Goal: Information Seeking & Learning: Learn about a topic

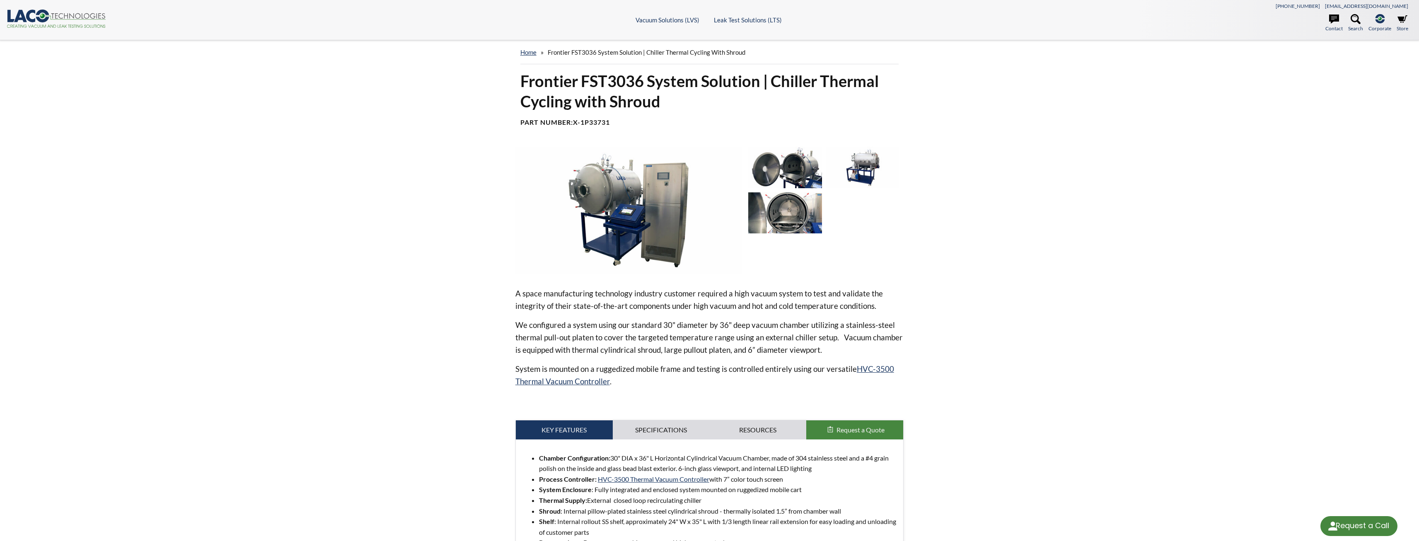
select select "Language Translate Widget"
click at [780, 188] on div at bounding box center [825, 210] width 155 height 127
click at [783, 201] on img at bounding box center [785, 212] width 74 height 41
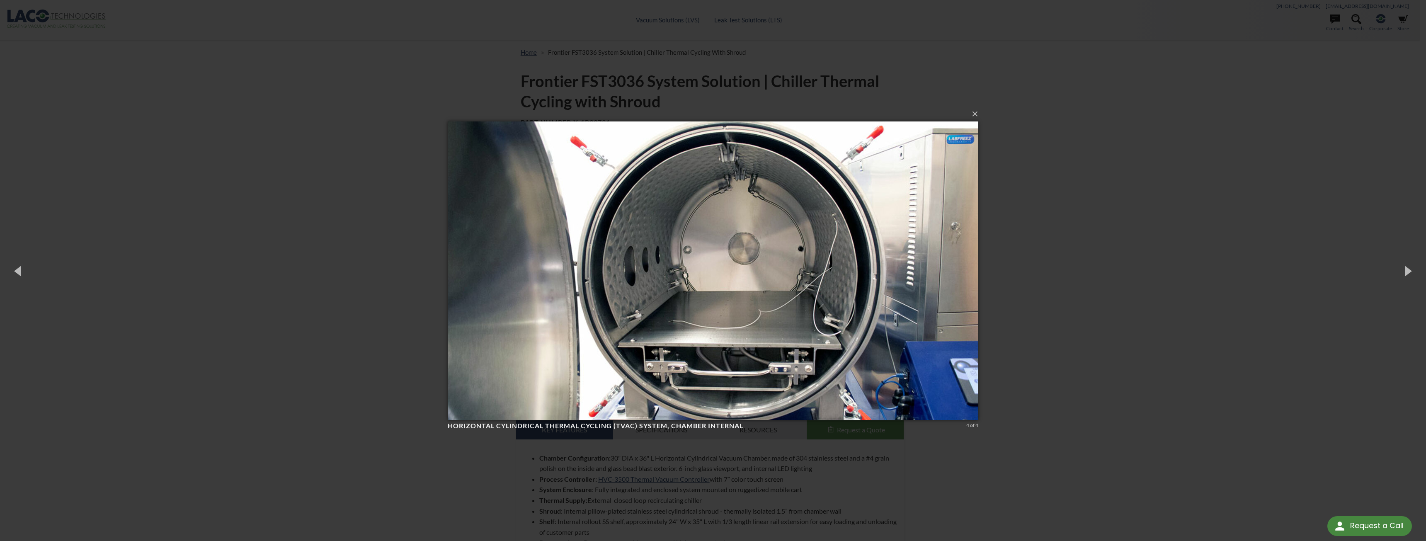
click at [1024, 255] on div "× Horizontal Cylindrical Thermal Cycling (TVAC) System, chamber internal 4 of 4…" at bounding box center [713, 270] width 1426 height 541
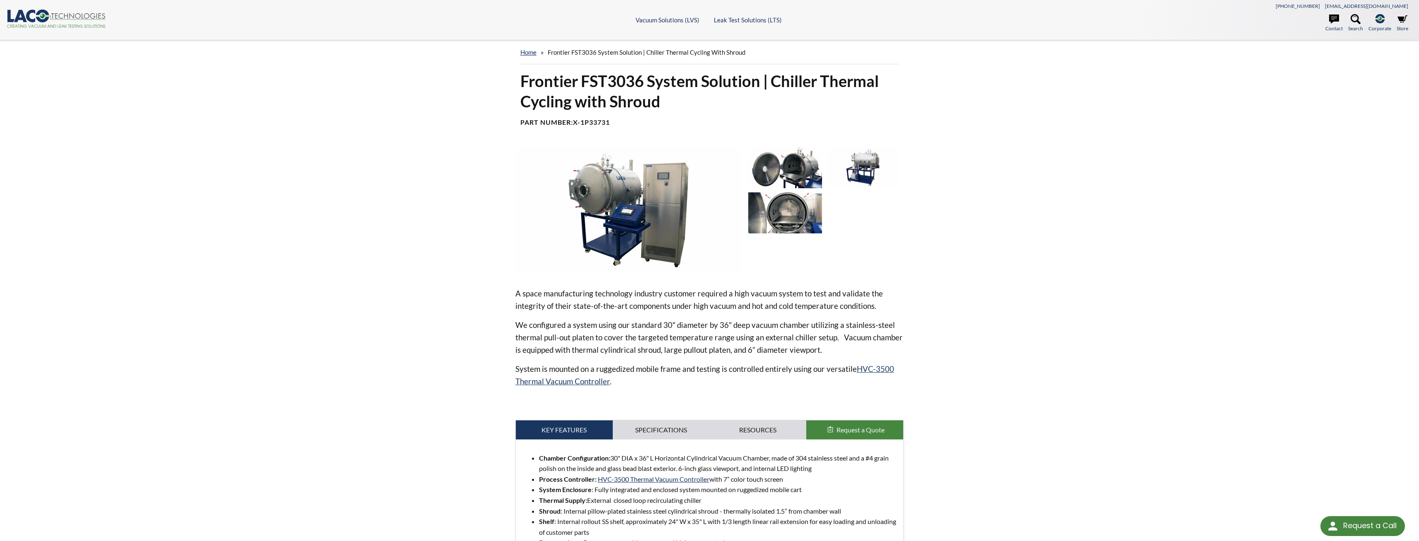
click at [867, 167] on img at bounding box center [863, 167] width 74 height 41
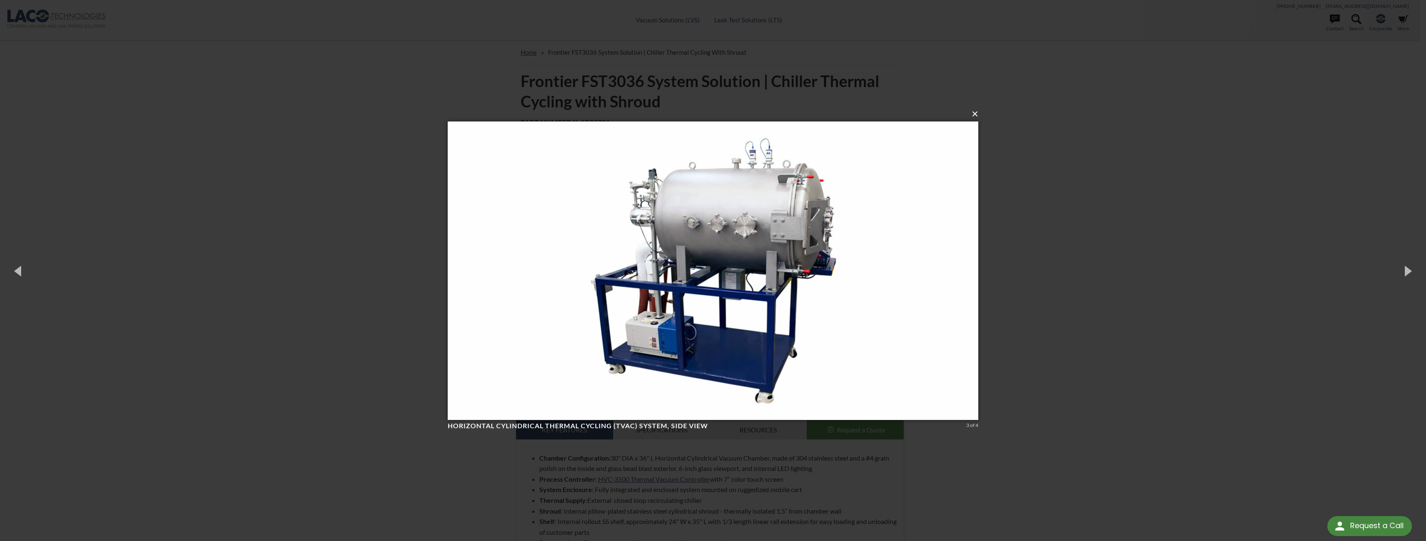
click at [973, 116] on button "×" at bounding box center [715, 114] width 530 height 18
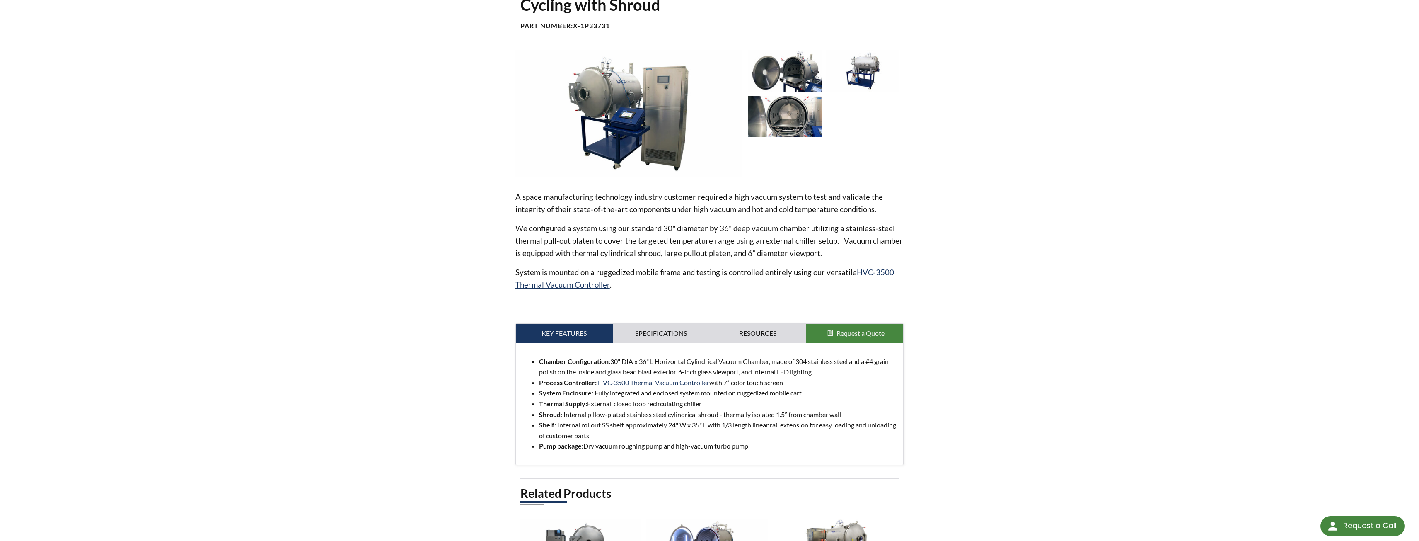
scroll to position [83, 0]
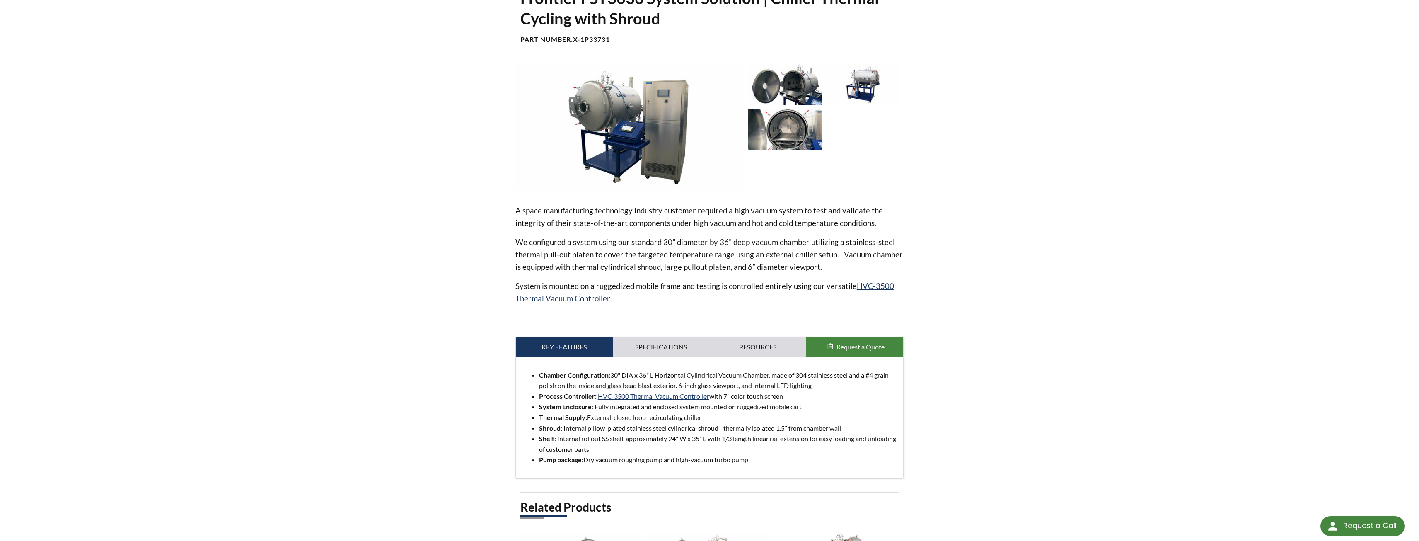
click at [794, 139] on img at bounding box center [785, 129] width 74 height 41
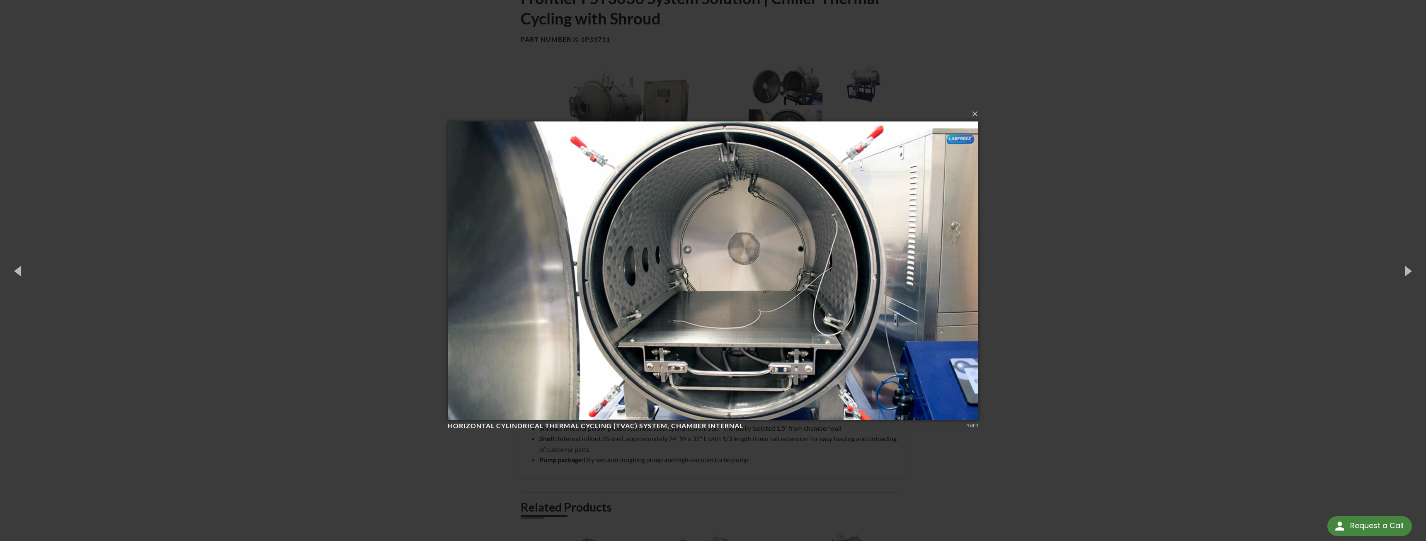
click at [1017, 213] on div "× Horizontal Cylindrical Thermal Cycling (TVAC) System, chamber internal 4 of 4…" at bounding box center [713, 270] width 1426 height 541
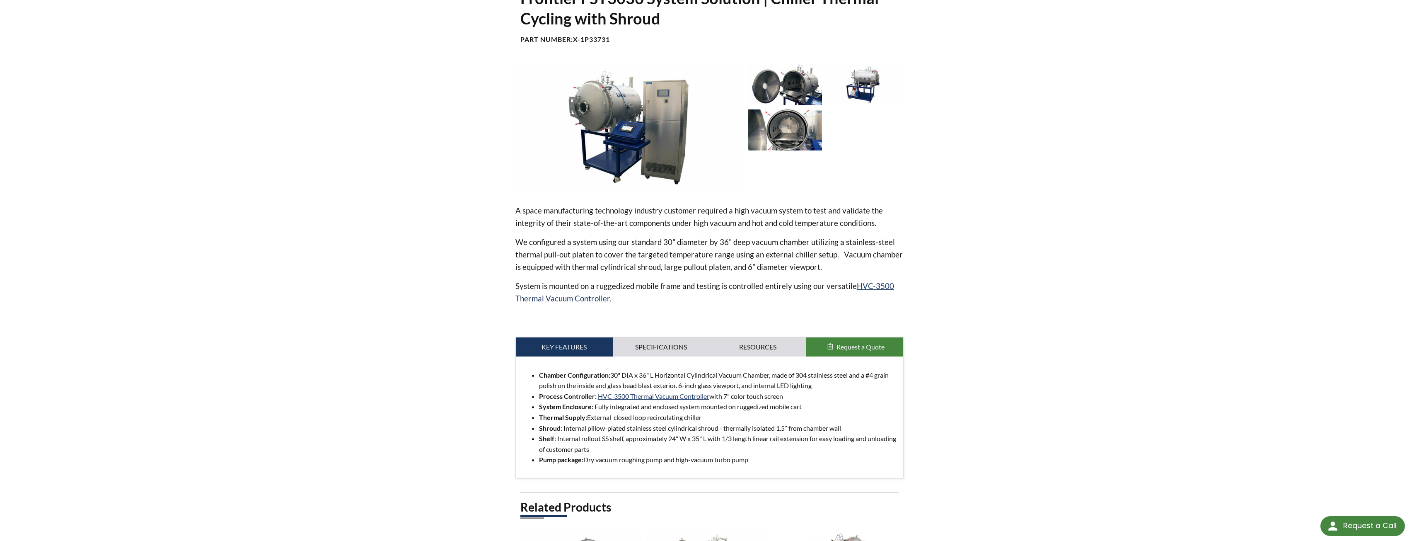
click at [811, 95] on img at bounding box center [785, 84] width 74 height 41
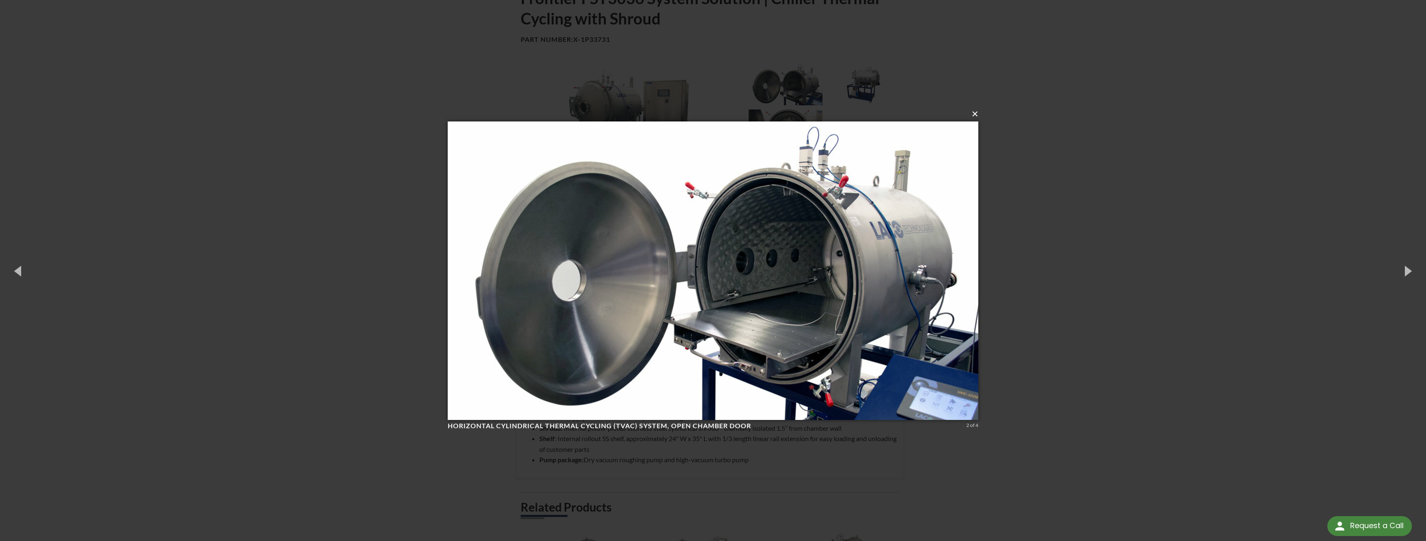
click at [976, 116] on button "×" at bounding box center [715, 114] width 530 height 18
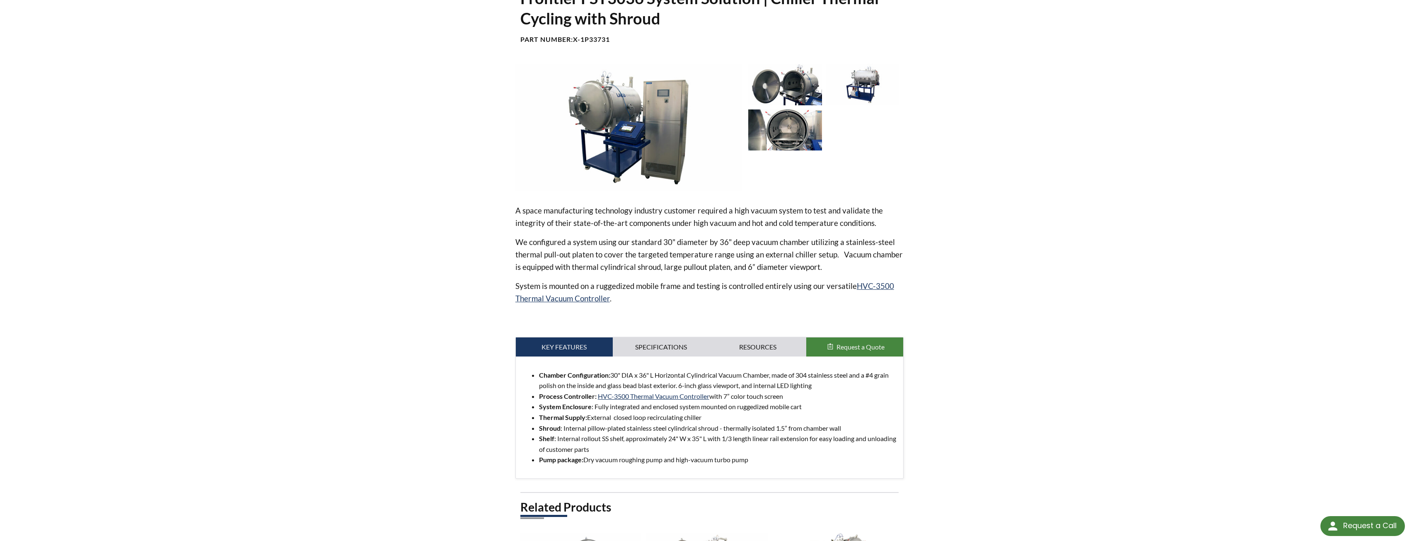
click at [867, 92] on img at bounding box center [863, 84] width 74 height 41
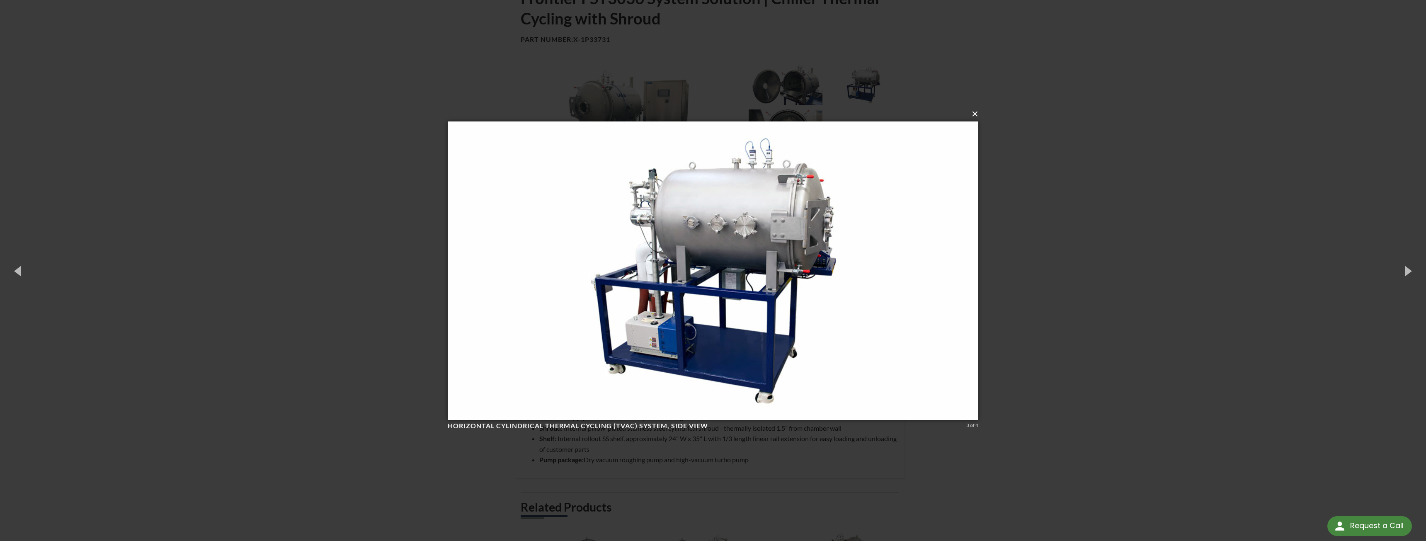
click at [977, 111] on button "×" at bounding box center [715, 114] width 530 height 18
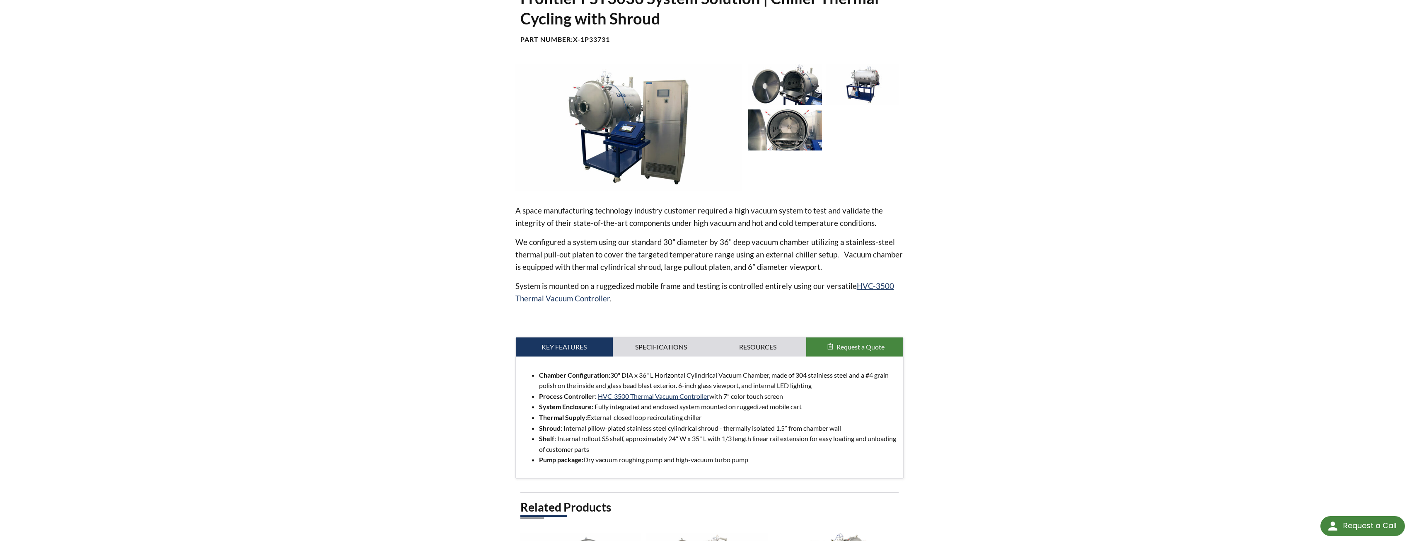
click at [807, 127] on img at bounding box center [785, 129] width 74 height 41
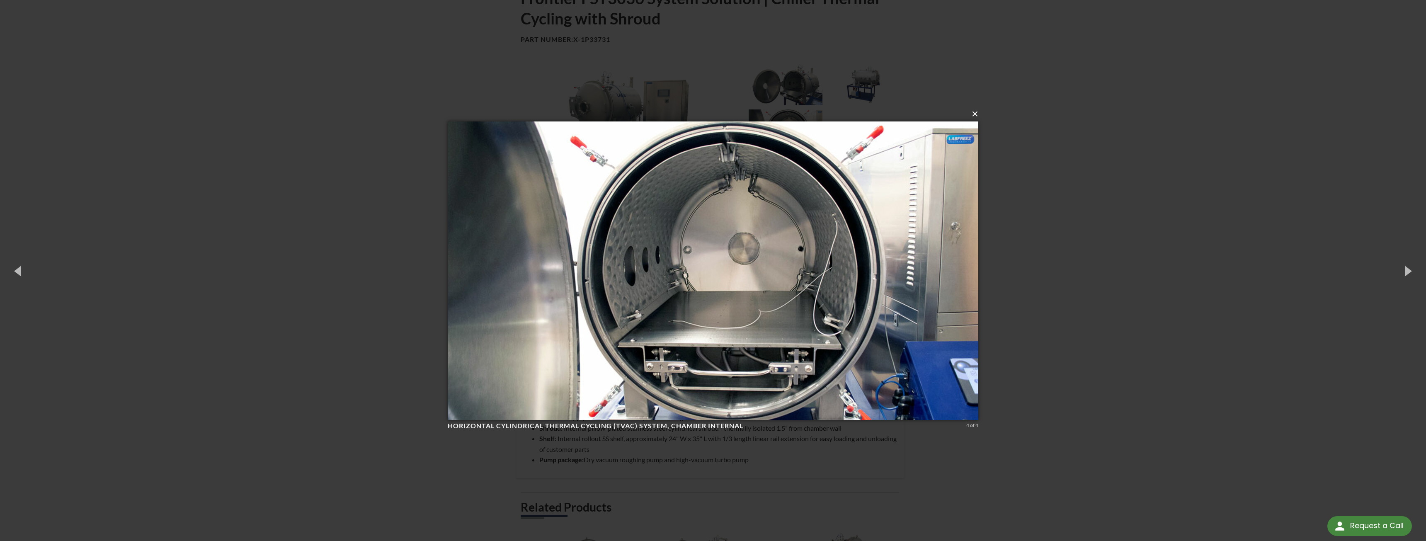
click at [974, 112] on button "×" at bounding box center [715, 114] width 530 height 18
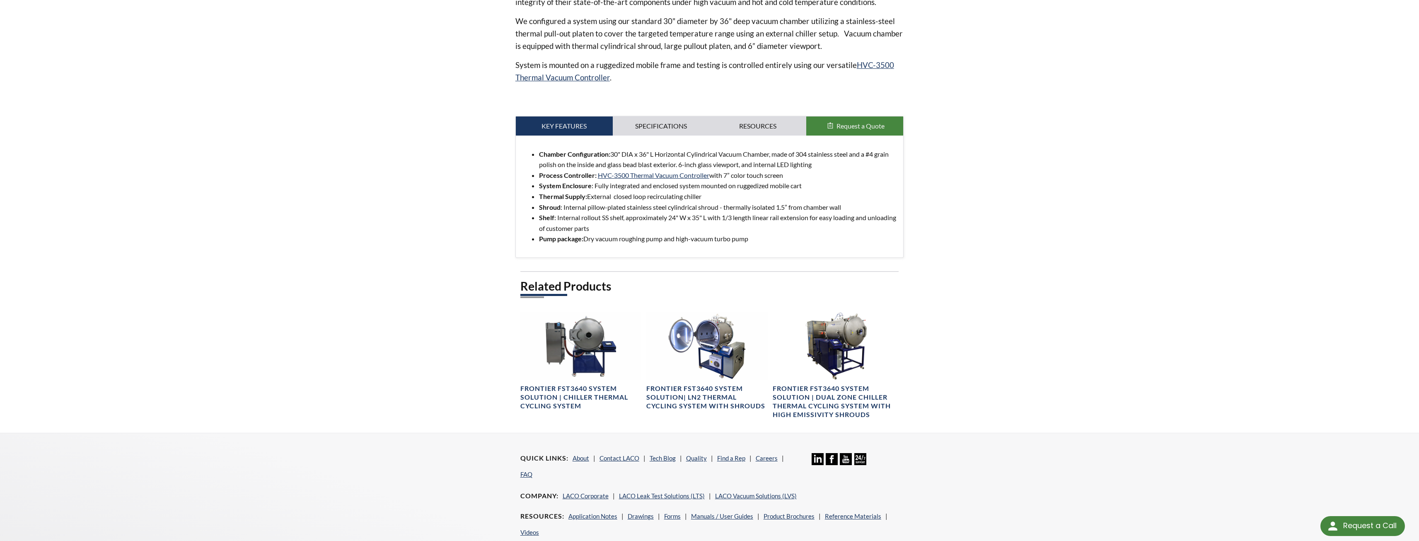
scroll to position [290, 0]
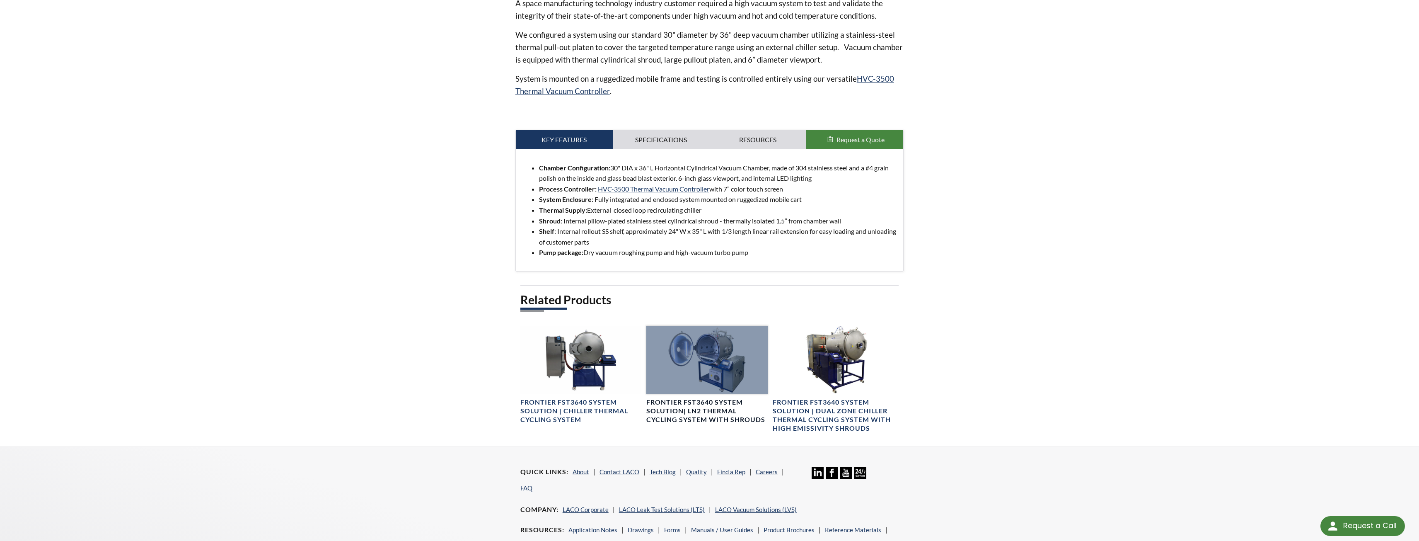
click at [740, 414] on h4 "Frontier FST3640 System Solution| LN2 Thermal Cycling System with Shrouds" at bounding box center [707, 411] width 121 height 26
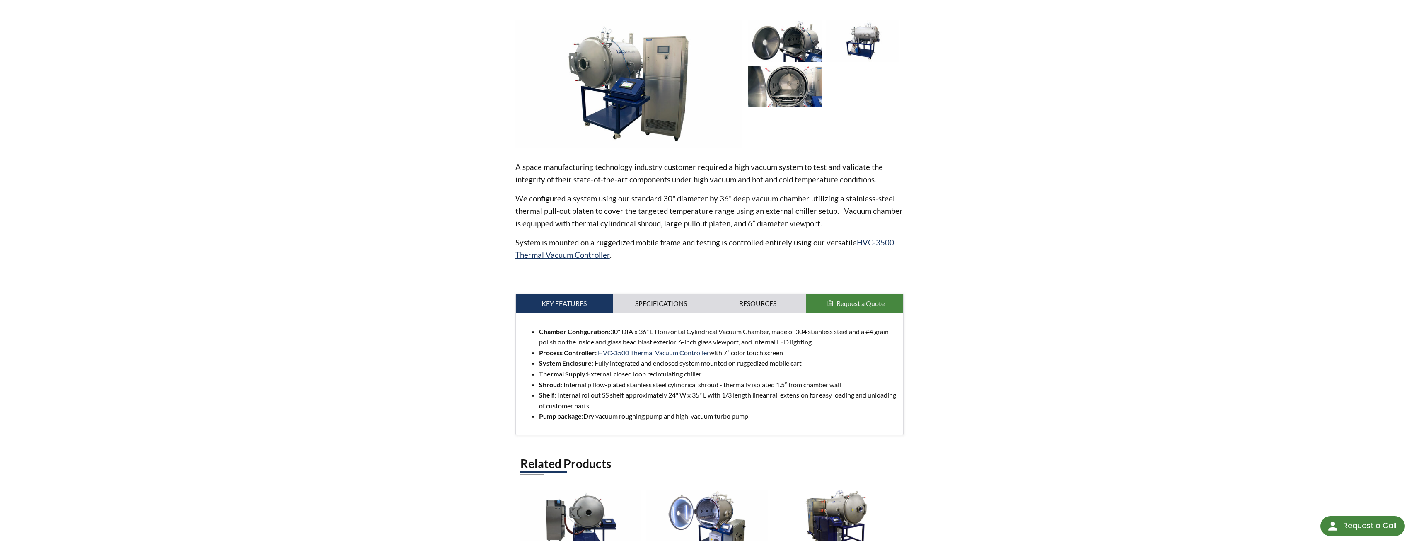
scroll to position [125, 0]
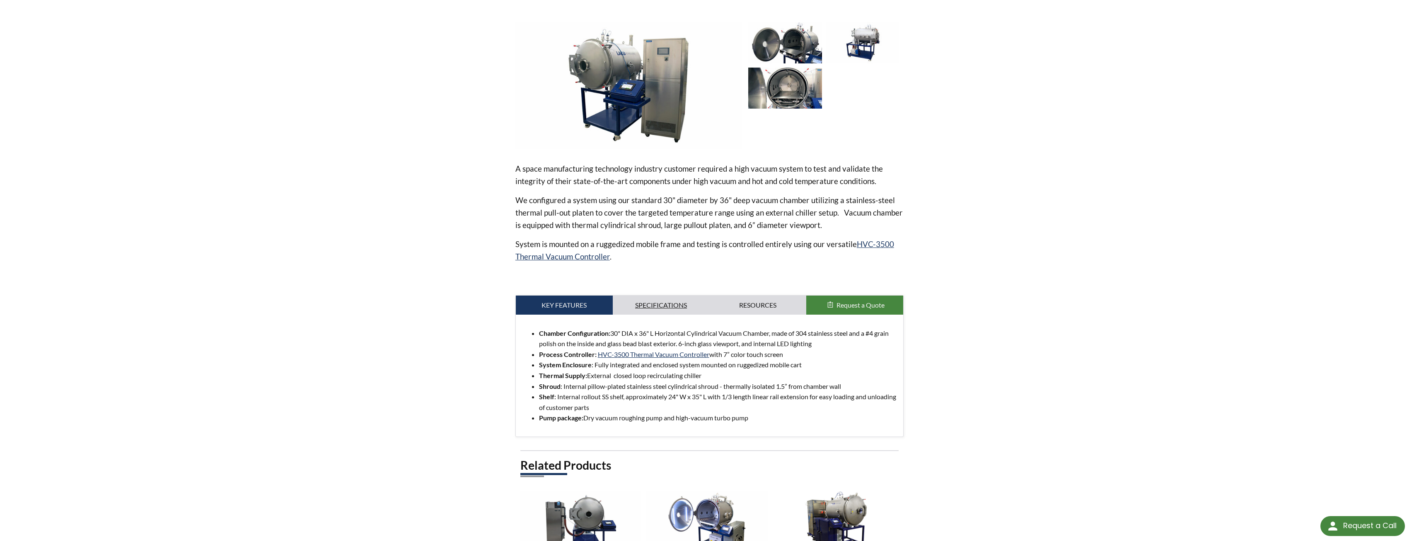
click at [652, 314] on link "Specifications" at bounding box center [661, 304] width 97 height 19
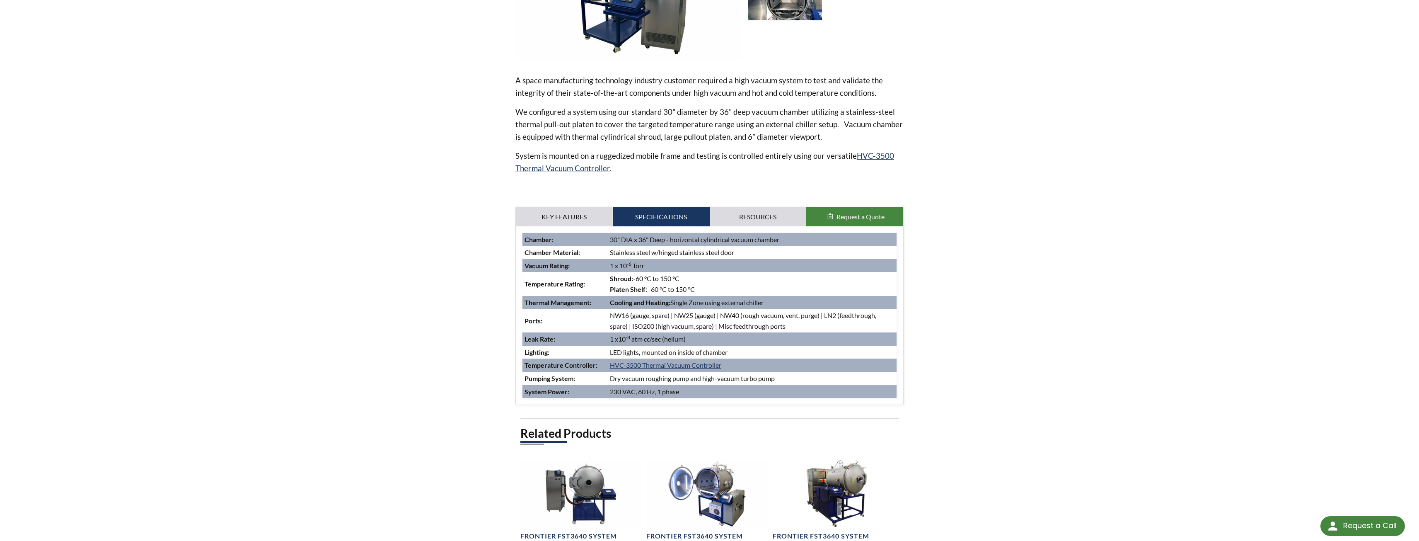
scroll to position [166, 0]
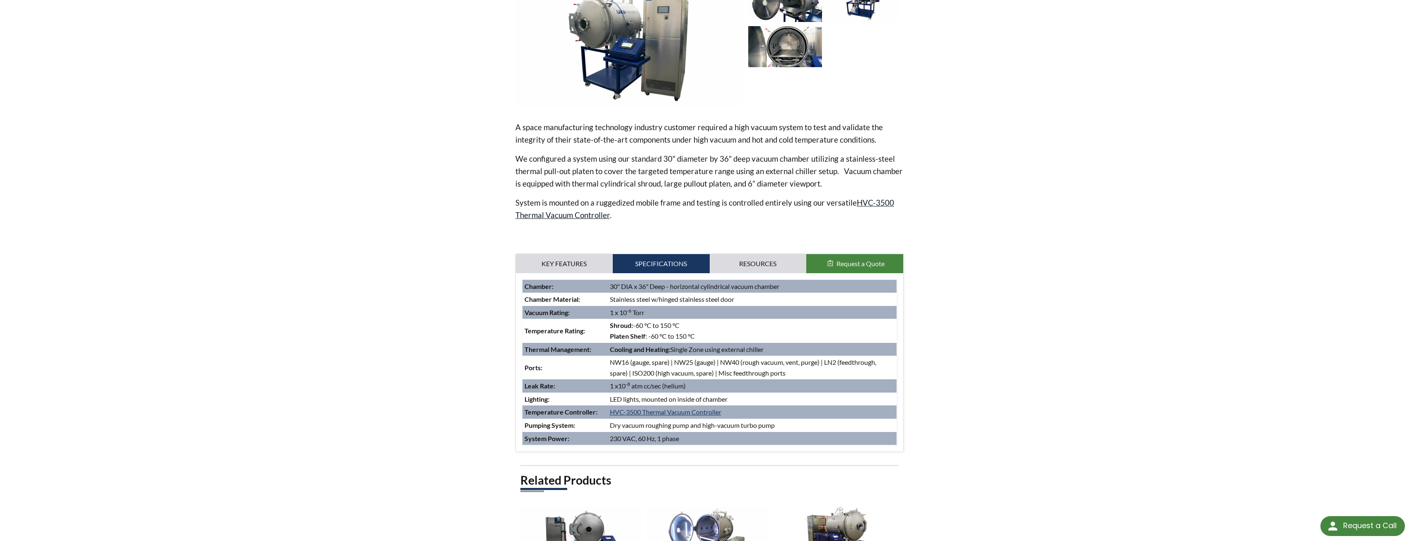
click at [866, 205] on link "HVC-3500 Thermal Vacuum Controller" at bounding box center [705, 209] width 379 height 22
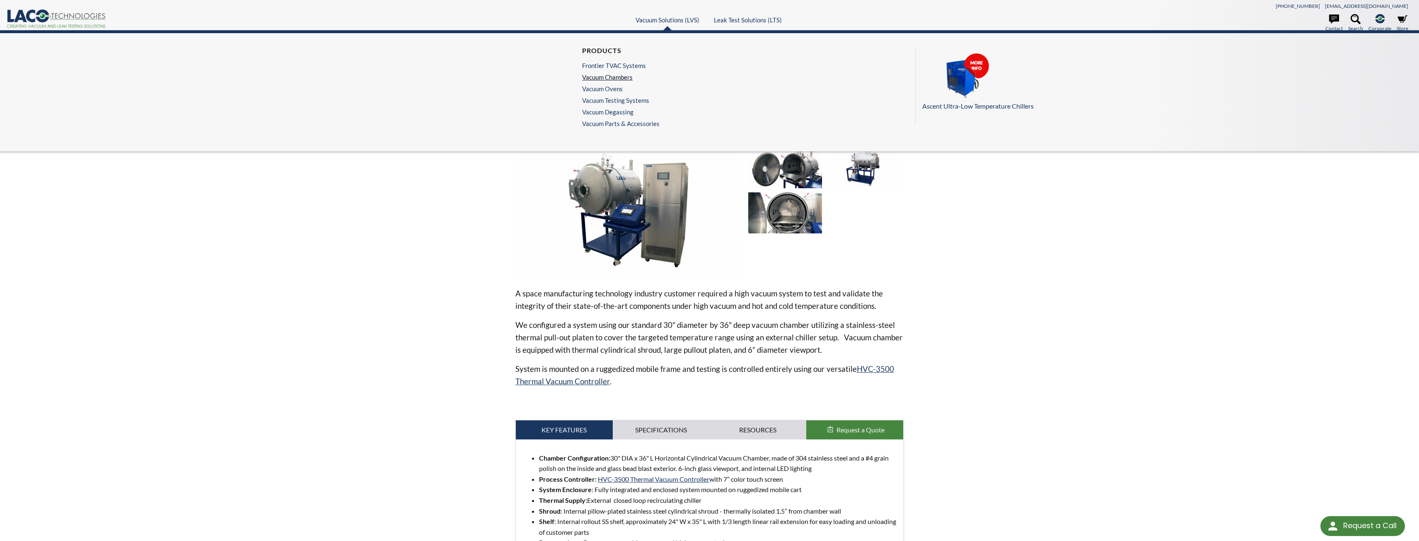
click at [625, 76] on link "Vacuum Chambers" at bounding box center [618, 76] width 73 height 7
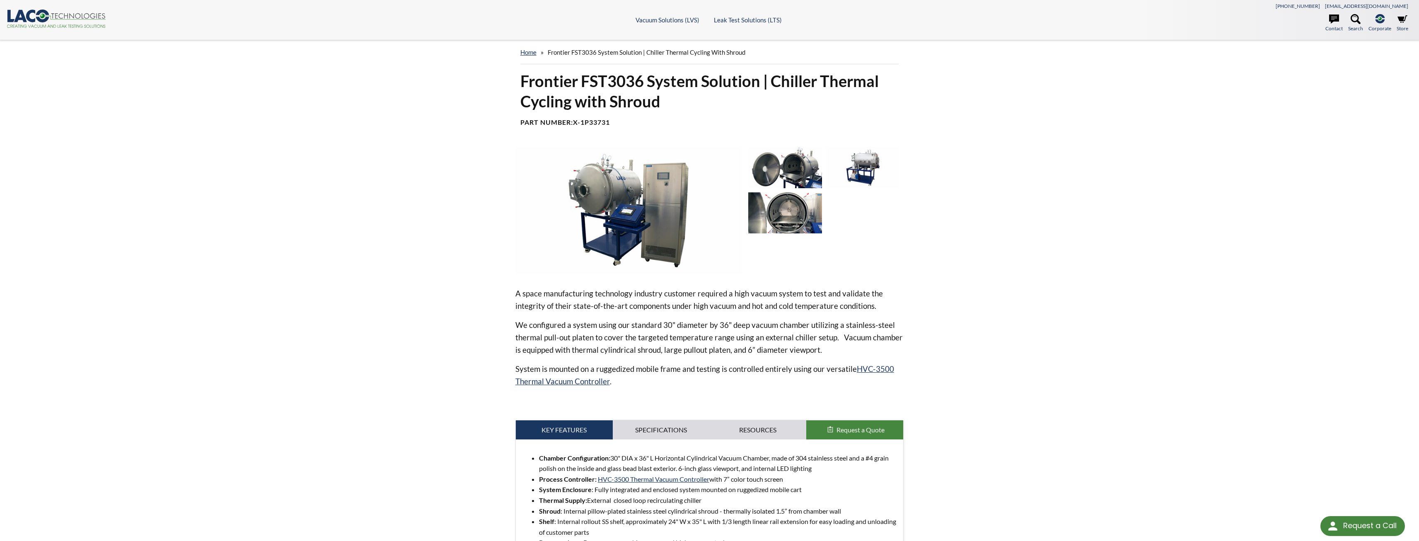
click at [586, 52] on span "Frontier FST3036 System Solution | Chiller Thermal Cycling with Shroud" at bounding box center [647, 51] width 198 height 7
click at [800, 218] on img at bounding box center [785, 212] width 74 height 41
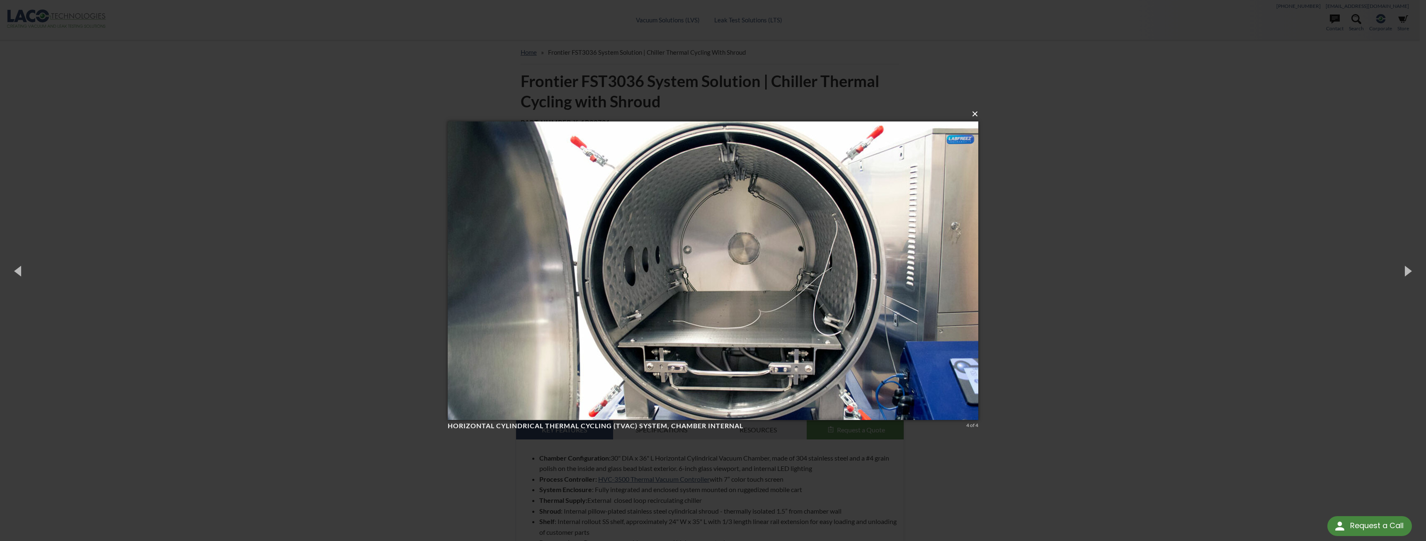
click at [975, 116] on button "×" at bounding box center [715, 114] width 530 height 18
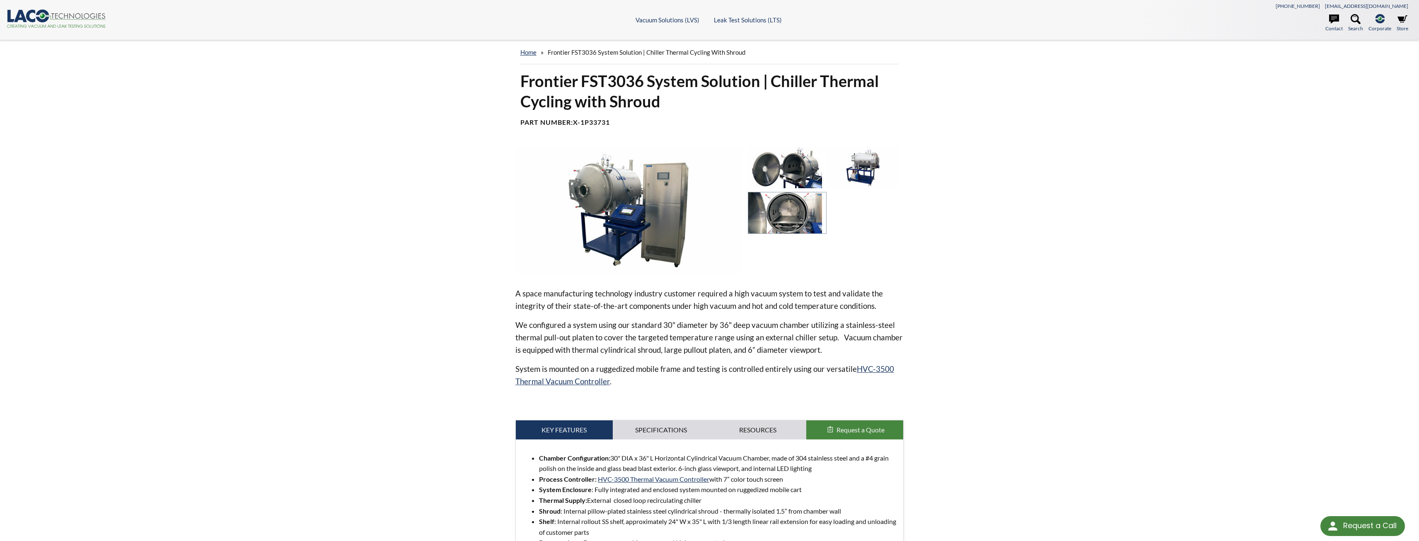
scroll to position [124, 0]
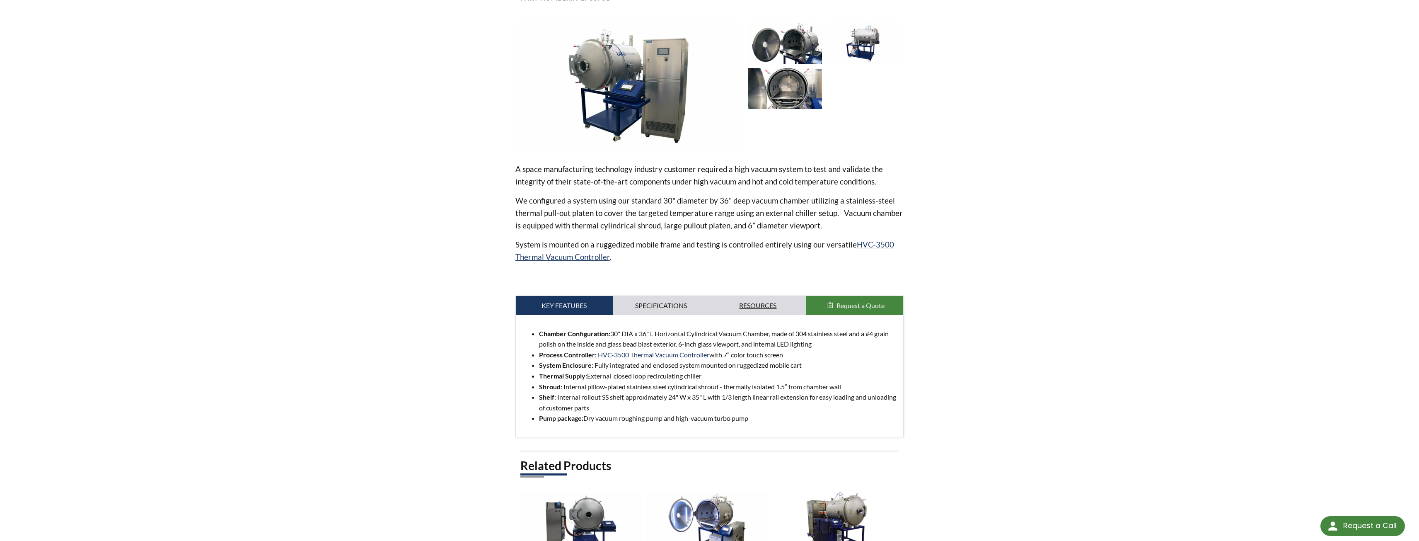
click at [765, 313] on link "Resources" at bounding box center [758, 305] width 97 height 19
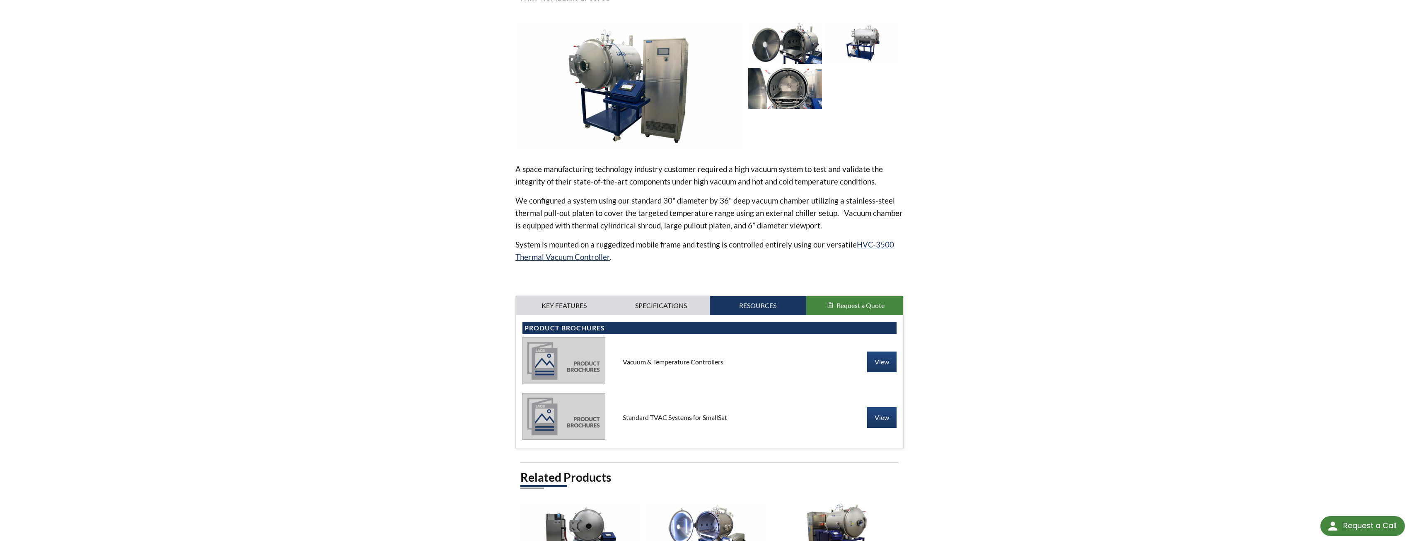
click at [557, 421] on img at bounding box center [564, 416] width 83 height 46
click at [886, 415] on link "View" at bounding box center [881, 417] width 29 height 21
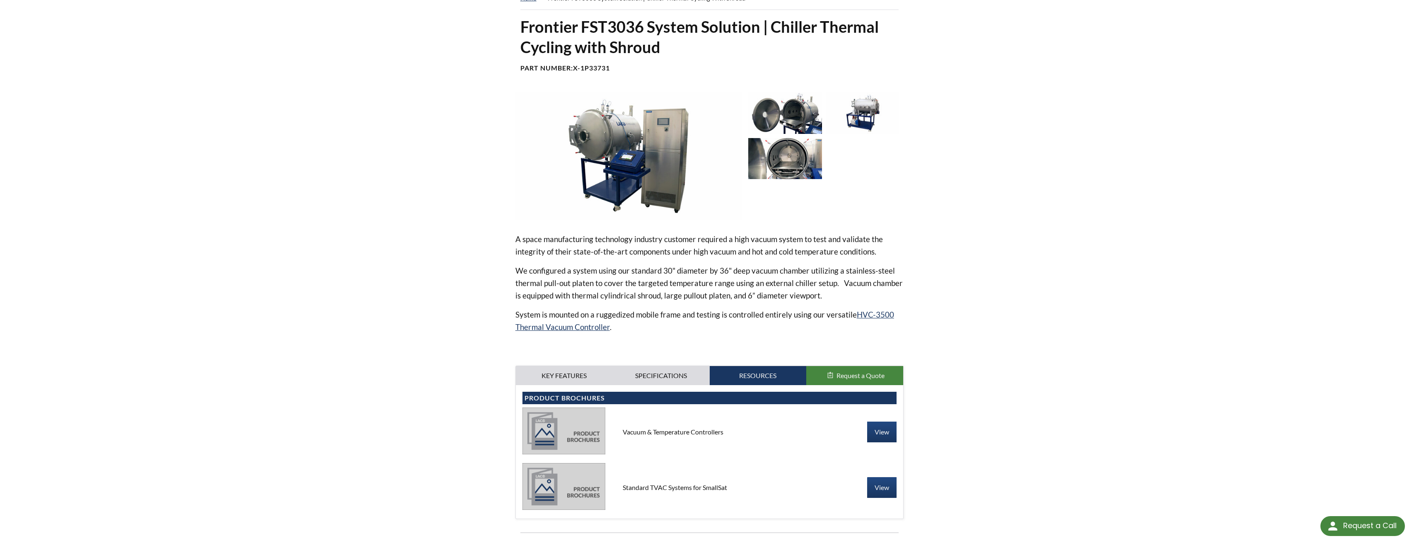
scroll to position [0, 0]
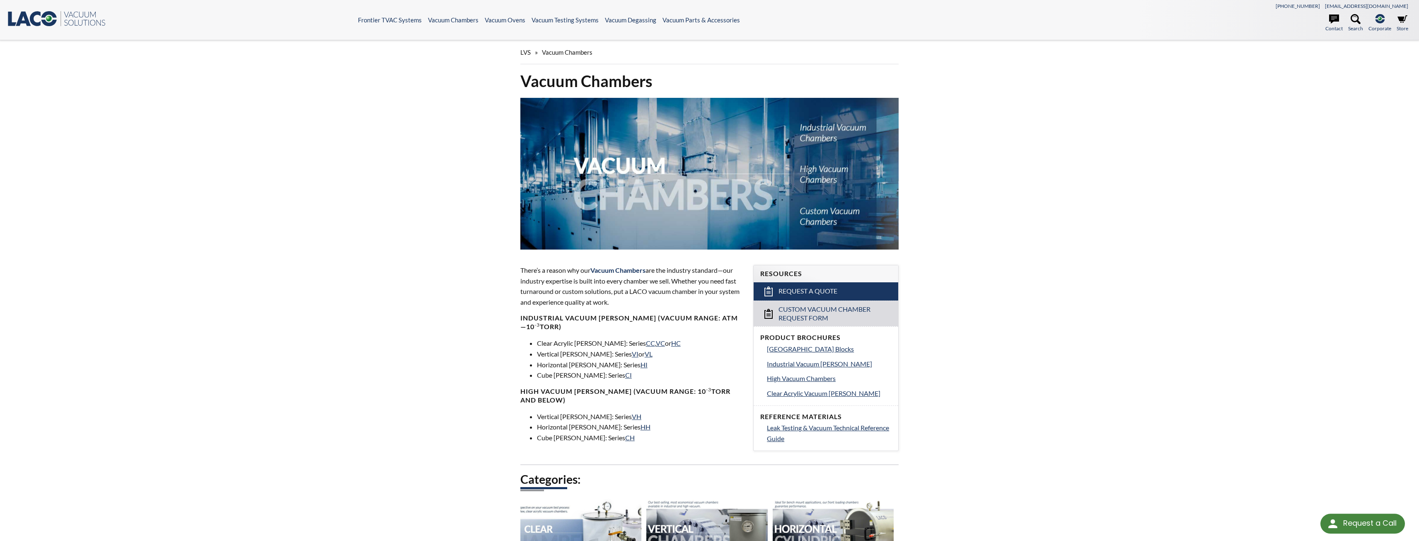
select select "Language Translate Widget"
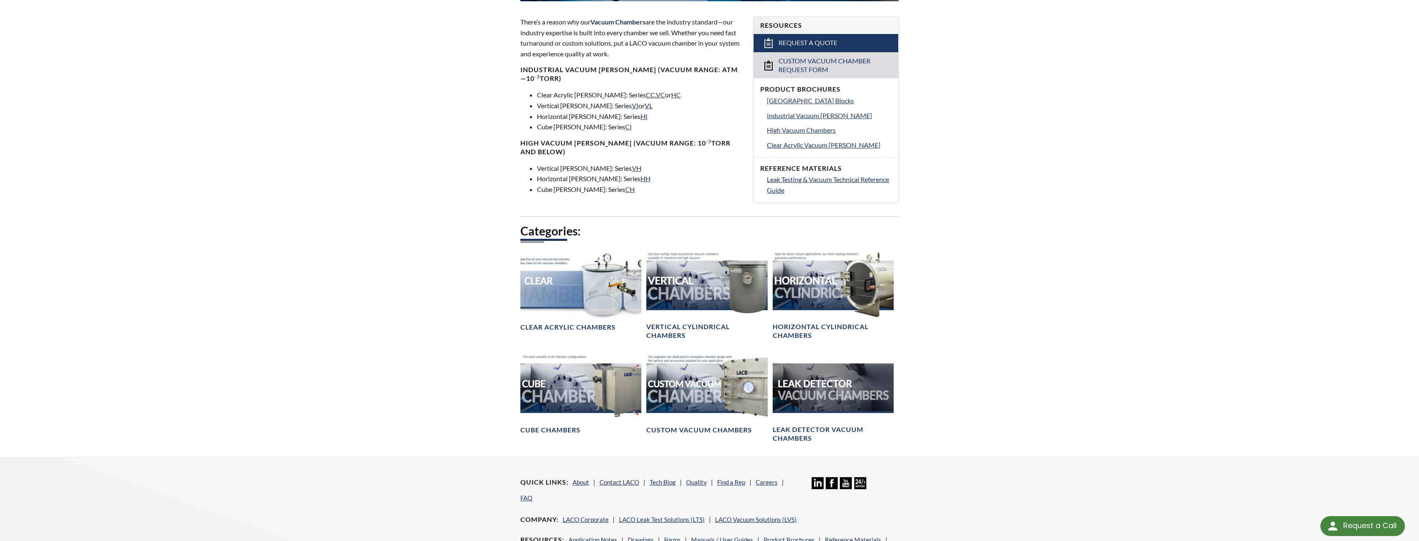
scroll to position [249, 0]
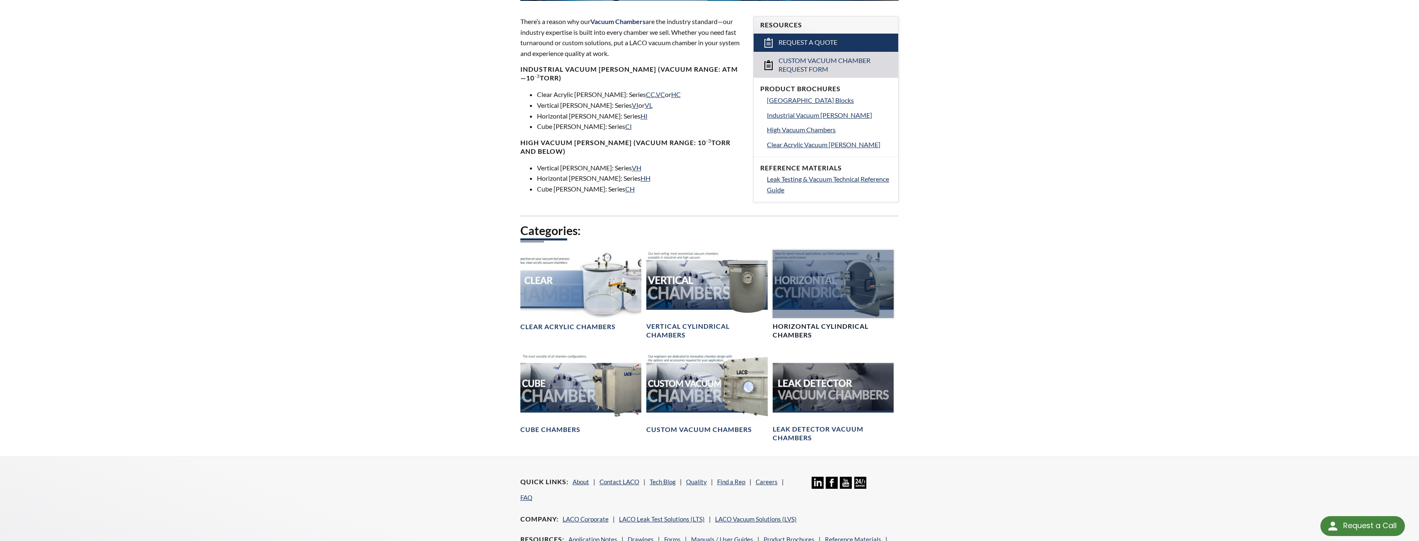
click at [787, 337] on h4 "Horizontal Cylindrical Chambers" at bounding box center [833, 330] width 121 height 17
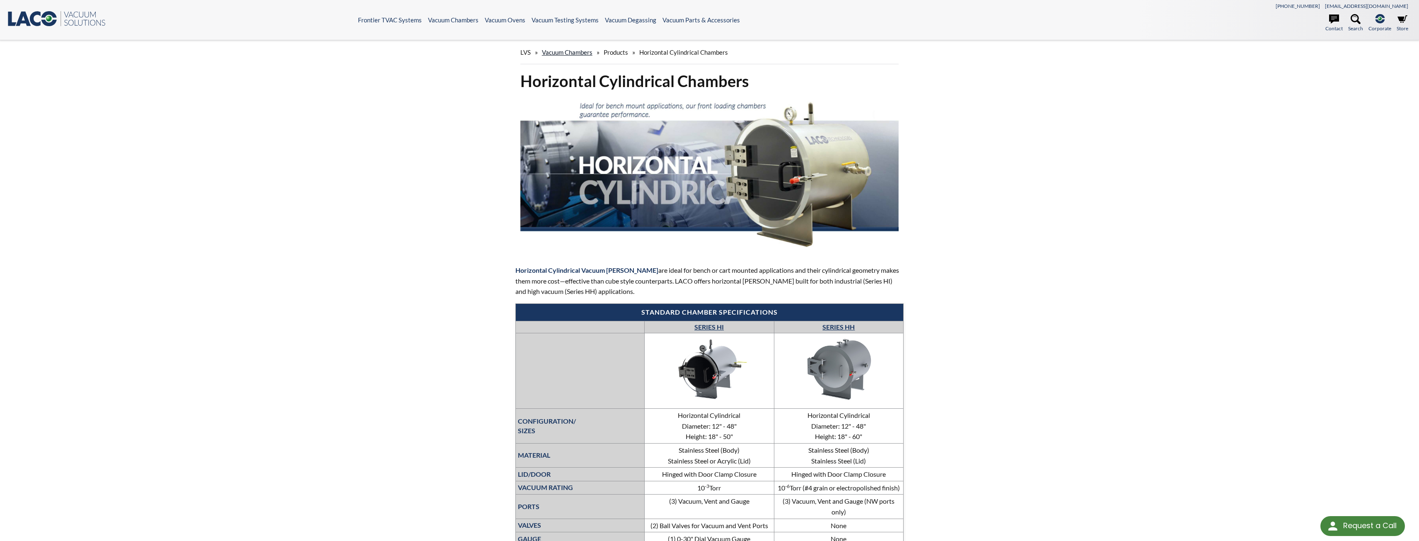
click at [577, 53] on link "Vacuum Chambers" at bounding box center [567, 51] width 51 height 7
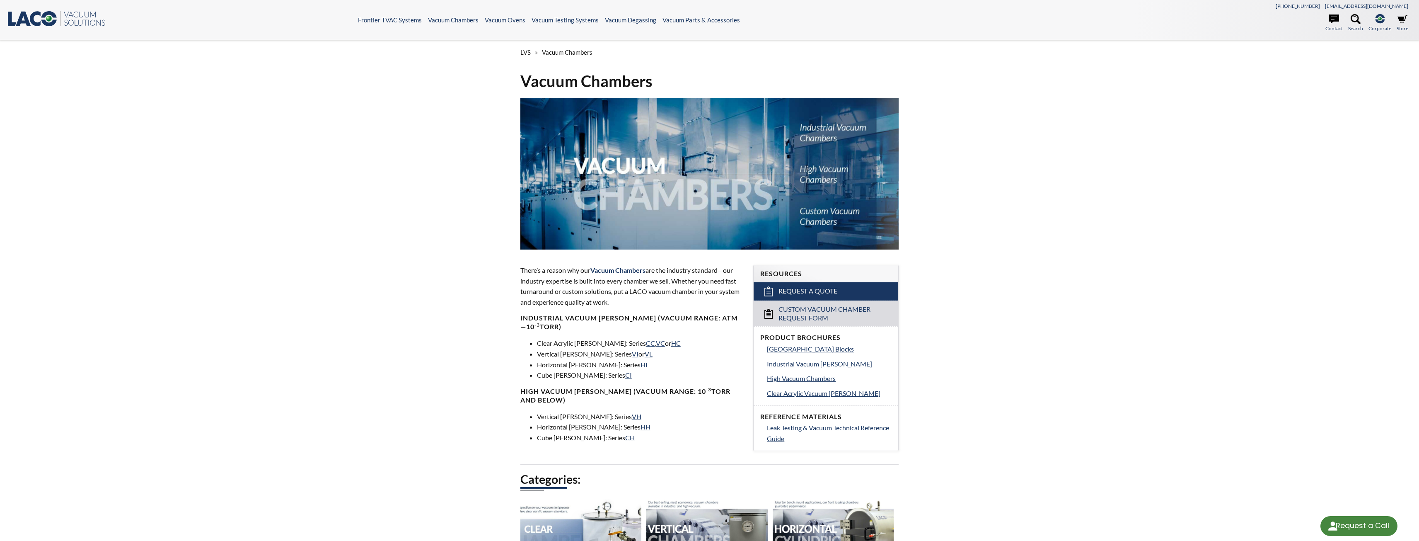
select select "Language Translate Widget"
click at [842, 366] on span "Industrial Vacuum Chambers" at bounding box center [819, 364] width 105 height 8
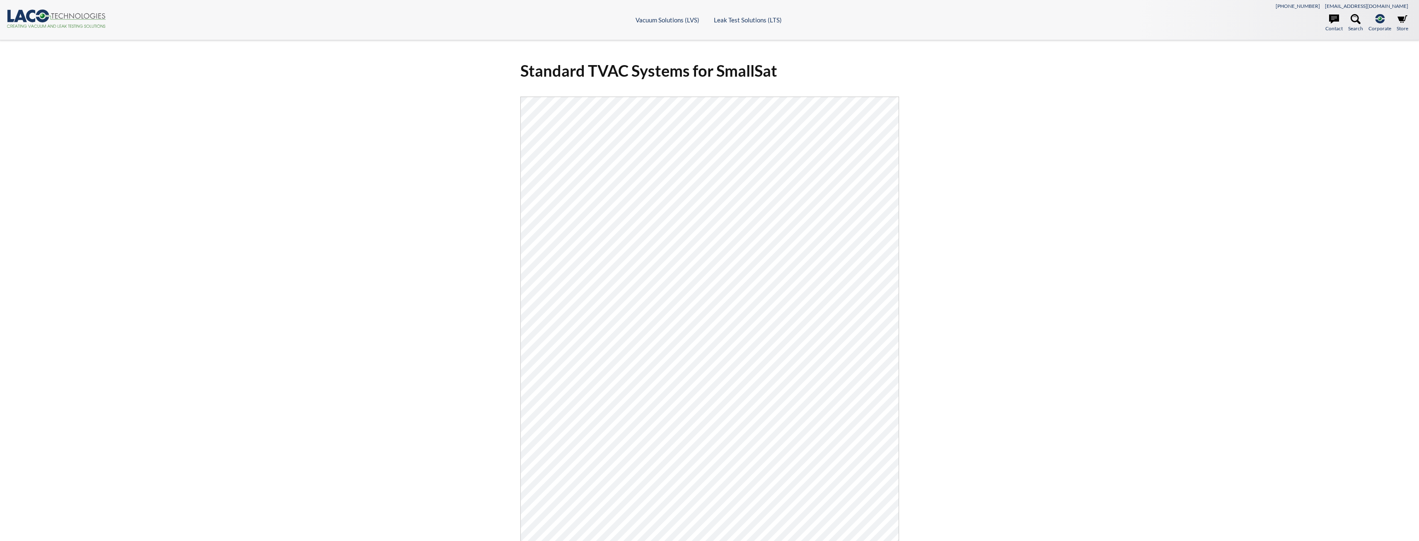
select select "Language Translate Widget"
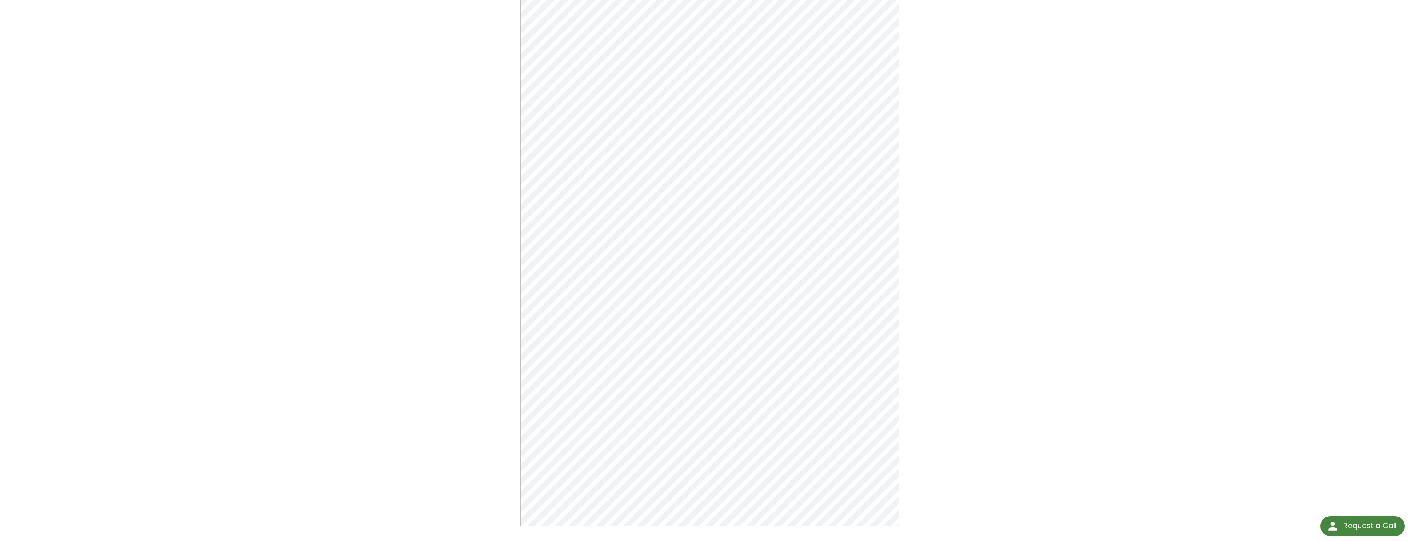
scroll to position [52, 0]
